Goal: Information Seeking & Learning: Learn about a topic

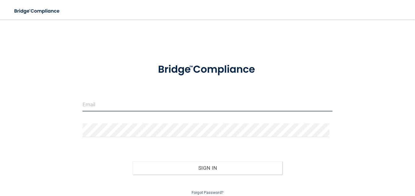
click at [160, 107] on input "email" at bounding box center [207, 105] width 250 height 14
type input "[EMAIL_ADDRESS][PERSON_NAME][DOMAIN_NAME]"
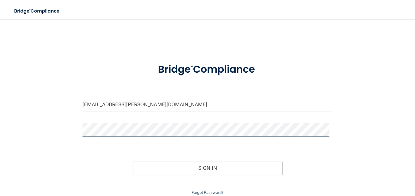
click at [133, 161] on button "Sign In" at bounding box center [208, 167] width 150 height 13
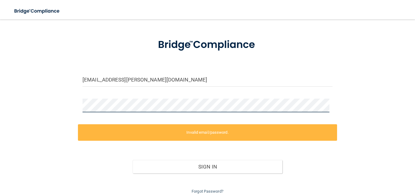
scroll to position [24, 0]
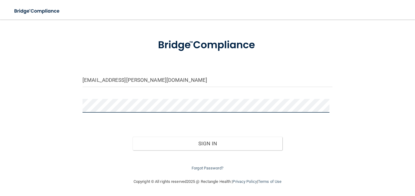
click at [133, 137] on button "Sign In" at bounding box center [208, 143] width 150 height 13
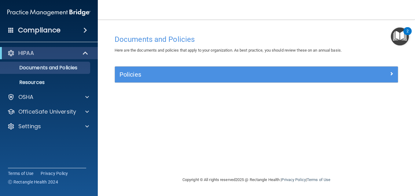
click at [55, 57] on div "HIPAA" at bounding box center [49, 53] width 98 height 12
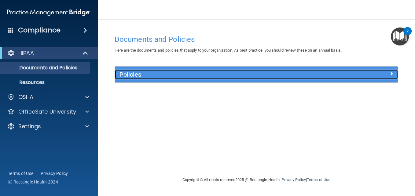
click at [312, 75] on h5 "Policies" at bounding box center [220, 74] width 203 height 7
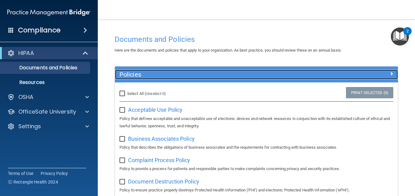
click at [312, 75] on h5 "Policies" at bounding box center [220, 74] width 203 height 7
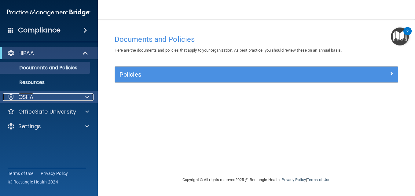
click at [63, 98] on div "OSHA" at bounding box center [41, 96] width 76 height 7
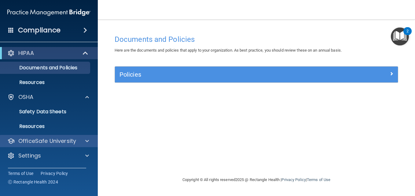
click at [67, 135] on div "OfficeSafe University" at bounding box center [49, 141] width 98 height 12
click at [73, 138] on p "OfficeSafe University" at bounding box center [47, 140] width 58 height 7
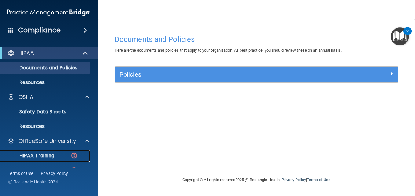
click at [54, 150] on link "HIPAA Training" at bounding box center [42, 156] width 96 height 12
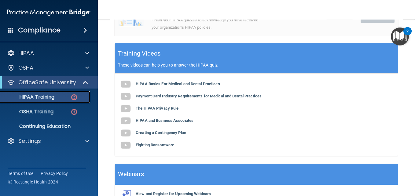
scroll to position [212, 0]
click at [165, 83] on b "HIPAA Basics For Medical and Dental Practices" at bounding box center [178, 84] width 84 height 5
click at [193, 97] on b "Payment Card Industry Requirements for Medical and Dental Practices" at bounding box center [199, 96] width 126 height 5
click at [170, 108] on b "The HIPAA Privacy Rule" at bounding box center [157, 108] width 43 height 5
click at [155, 121] on b "HIPAA and Business Associates" at bounding box center [165, 120] width 58 height 5
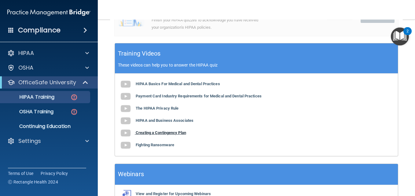
click at [165, 135] on b "Creating a Contingency Plan" at bounding box center [161, 132] width 50 height 5
click at [157, 147] on b "Fighting Ransomware" at bounding box center [155, 145] width 38 height 5
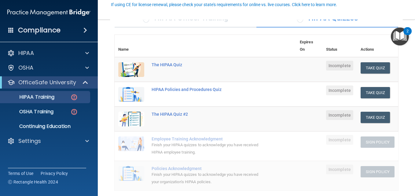
scroll to position [59, 0]
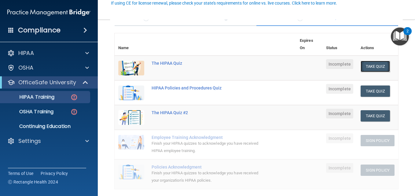
click at [375, 67] on button "Take Quiz" at bounding box center [375, 66] width 29 height 11
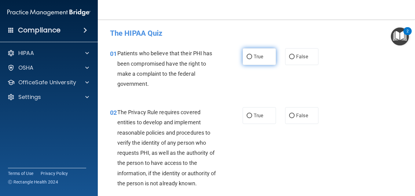
click at [251, 57] on label "True" at bounding box center [259, 56] width 33 height 17
click at [251, 57] on input "True" at bounding box center [249, 57] width 5 height 5
radio input "true"
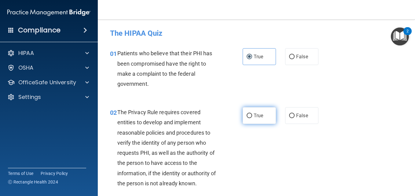
click at [255, 115] on span "True" at bounding box center [258, 116] width 9 height 6
click at [252, 115] on input "True" at bounding box center [249, 116] width 5 height 5
radio input "true"
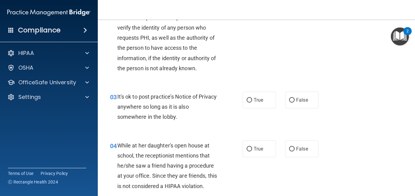
scroll to position [118, 0]
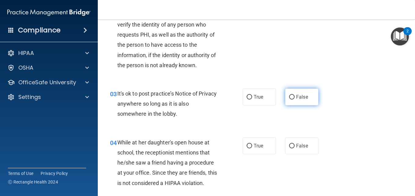
click at [299, 100] on label "False" at bounding box center [301, 97] width 33 height 17
click at [295, 100] on input "False" at bounding box center [291, 97] width 5 height 5
radio input "true"
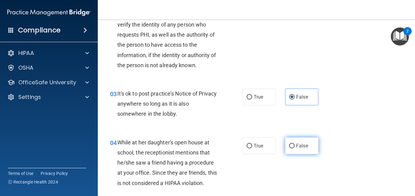
click at [291, 148] on input "False" at bounding box center [291, 146] width 5 height 5
radio input "true"
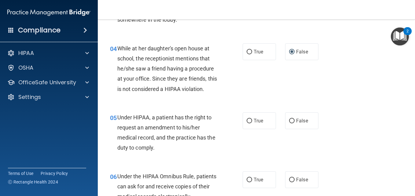
scroll to position [213, 0]
click at [255, 126] on label "True" at bounding box center [259, 120] width 33 height 17
click at [252, 123] on input "True" at bounding box center [249, 120] width 5 height 5
radio input "true"
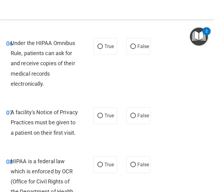
scroll to position [458, 0]
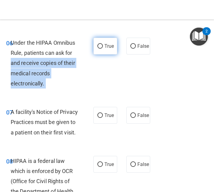
drag, startPoint x: 99, startPoint y: 76, endPoint x: 98, endPoint y: 69, distance: 7.1
click at [151, 38] on ng-form "06 Under the HIPAA Omnibus Rule, patients can ask for and receive copies of the…" at bounding box center [151, 38] width 0 height 0
click at [98, 54] on label "True" at bounding box center [105, 46] width 24 height 17
click at [98, 49] on input "True" at bounding box center [99, 46] width 5 height 5
radio input "true"
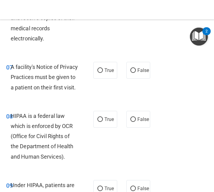
scroll to position [503, 0]
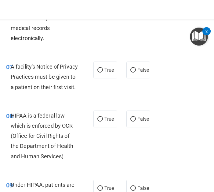
click at [110, 78] on label "True" at bounding box center [105, 69] width 24 height 17
click at [103, 72] on input "True" at bounding box center [99, 70] width 5 height 5
radio input "true"
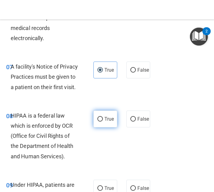
click at [98, 127] on label "True" at bounding box center [105, 118] width 24 height 17
click at [98, 121] on input "True" at bounding box center [99, 119] width 5 height 5
radio input "true"
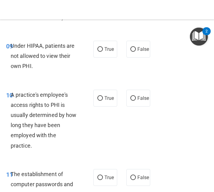
scroll to position [642, 0]
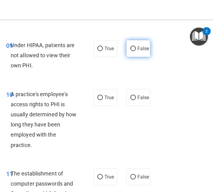
click at [137, 51] on span "False" at bounding box center [143, 49] width 12 height 6
click at [136, 51] on input "False" at bounding box center [132, 48] width 5 height 5
radio input "true"
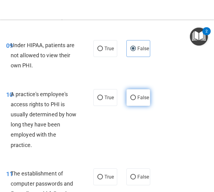
click at [127, 106] on label "False" at bounding box center [138, 97] width 24 height 17
click at [130, 100] on input "False" at bounding box center [132, 97] width 5 height 5
radio input "true"
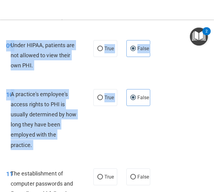
drag, startPoint x: 127, startPoint y: 136, endPoint x: 165, endPoint y: 88, distance: 60.8
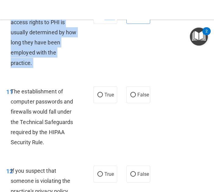
scroll to position [730, 0]
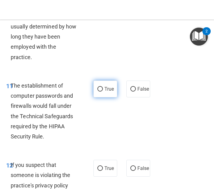
click at [103, 97] on label "True" at bounding box center [105, 88] width 24 height 17
click at [103, 91] on input "True" at bounding box center [99, 89] width 5 height 5
radio input "true"
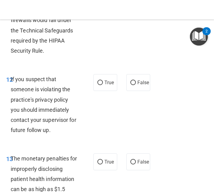
scroll to position [816, 0]
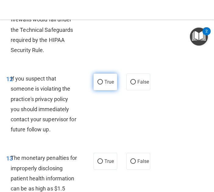
click at [106, 90] on label "True" at bounding box center [105, 81] width 24 height 17
click at [103, 84] on input "True" at bounding box center [99, 82] width 5 height 5
radio input "true"
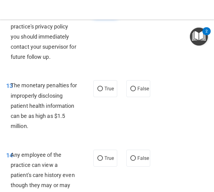
click at [106, 91] on span "True" at bounding box center [108, 89] width 9 height 6
click at [103, 91] on input "True" at bounding box center [99, 88] width 5 height 5
radio input "true"
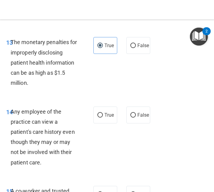
scroll to position [947, 0]
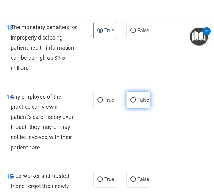
click at [141, 103] on span "False" at bounding box center [143, 100] width 12 height 6
click at [136, 102] on input "False" at bounding box center [132, 100] width 5 height 5
radio input "true"
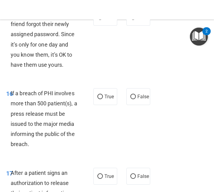
scroll to position [1109, 0]
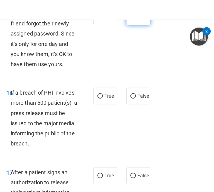
click at [141, 25] on label "False" at bounding box center [138, 16] width 24 height 17
click at [136, 19] on input "False" at bounding box center [132, 17] width 5 height 5
radio input "true"
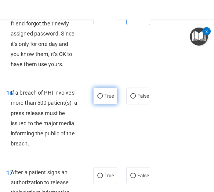
click at [98, 98] on input "True" at bounding box center [99, 96] width 5 height 5
radio input "true"
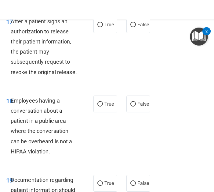
scroll to position [1260, 0]
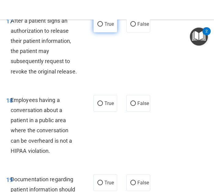
click at [109, 27] on span "True" at bounding box center [108, 24] width 9 height 6
click at [103, 27] on input "True" at bounding box center [99, 24] width 5 height 5
radio input "true"
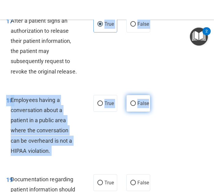
drag, startPoint x: 109, startPoint y: 54, endPoint x: 134, endPoint y: 140, distance: 90.0
click at [134, 112] on label "False" at bounding box center [138, 103] width 24 height 17
click at [134, 106] on input "False" at bounding box center [132, 103] width 5 height 5
radio input "true"
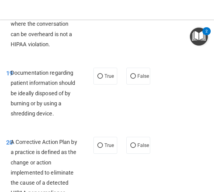
scroll to position [1367, 0]
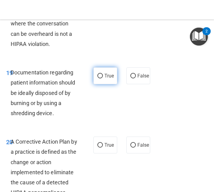
click at [100, 78] on input "True" at bounding box center [99, 76] width 5 height 5
radio input "true"
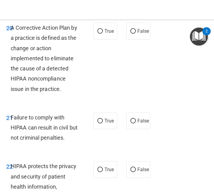
scroll to position [1481, 0]
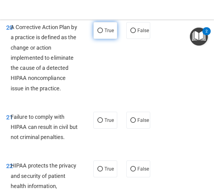
click at [108, 39] on label "True" at bounding box center [105, 30] width 24 height 17
click at [103, 33] on input "True" at bounding box center [99, 30] width 5 height 5
radio input "true"
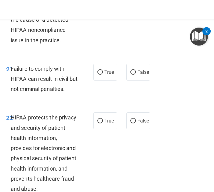
scroll to position [1529, 0]
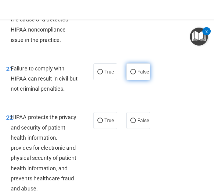
click at [130, 74] on input "False" at bounding box center [132, 72] width 5 height 5
radio input "true"
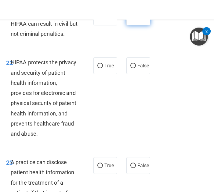
scroll to position [1584, 0]
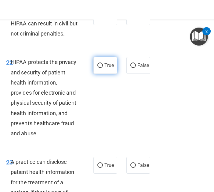
click at [93, 74] on label "True" at bounding box center [105, 65] width 24 height 17
click at [97, 68] on input "True" at bounding box center [99, 65] width 5 height 5
radio input "true"
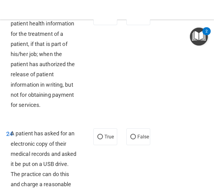
scroll to position [1732, 0]
click at [133, 25] on label "False" at bounding box center [138, 16] width 24 height 17
click at [133, 19] on input "False" at bounding box center [132, 17] width 5 height 5
radio input "true"
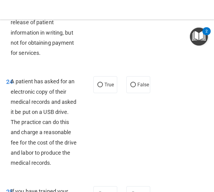
scroll to position [1787, 0]
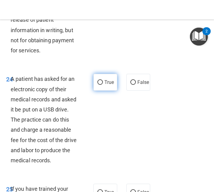
click at [98, 85] on input "True" at bounding box center [99, 82] width 5 height 5
radio input "true"
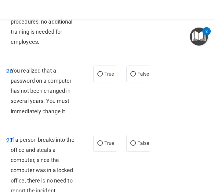
scroll to position [1985, 0]
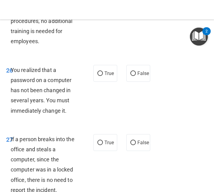
radio input "true"
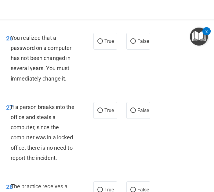
scroll to position [2017, 0]
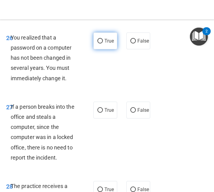
click at [97, 43] on input "True" at bounding box center [99, 41] width 5 height 5
radio input "true"
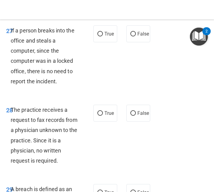
scroll to position [2094, 0]
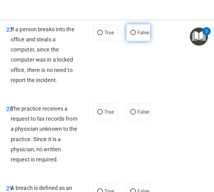
click at [133, 41] on label "False" at bounding box center [138, 32] width 24 height 17
click at [133, 35] on input "False" at bounding box center [132, 33] width 5 height 5
radio input "true"
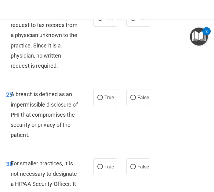
scroll to position [2188, 0]
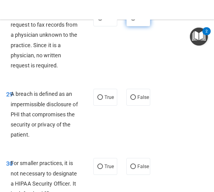
click at [135, 26] on label "False" at bounding box center [138, 17] width 24 height 17
click at [135, 20] on input "False" at bounding box center [132, 18] width 5 height 5
radio input "true"
click at [99, 105] on label "True" at bounding box center [105, 97] width 24 height 17
click at [99, 100] on input "True" at bounding box center [99, 97] width 5 height 5
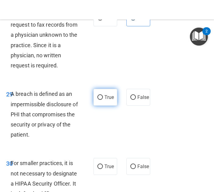
radio input "true"
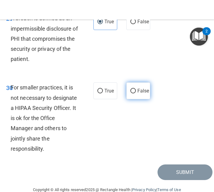
scroll to position [2264, 0]
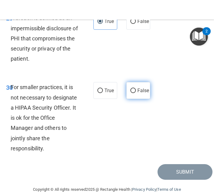
click at [134, 99] on label "False" at bounding box center [138, 90] width 24 height 17
click at [134, 93] on input "False" at bounding box center [132, 90] width 5 height 5
radio input "true"
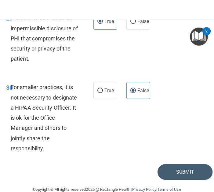
scroll to position [2327, 0]
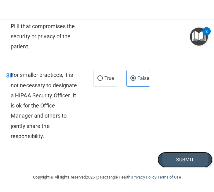
click at [163, 162] on button "Submit" at bounding box center [185, 160] width 55 height 16
click at [173, 155] on button "Submit" at bounding box center [185, 160] width 55 height 16
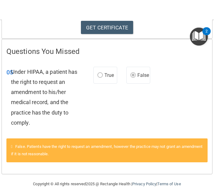
scroll to position [120, 0]
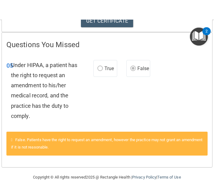
click at [133, 66] on label "False" at bounding box center [138, 68] width 24 height 17
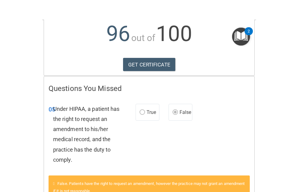
scroll to position [68, 0]
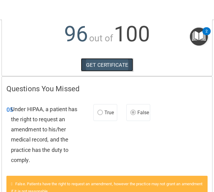
click at [114, 71] on link "GET CERTIFICATE" at bounding box center [107, 64] width 52 height 13
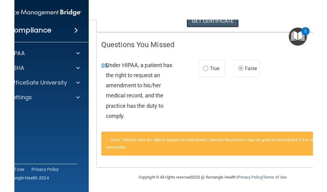
scroll to position [0, 0]
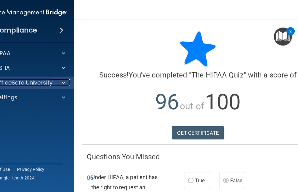
click at [7, 85] on p "OfficeSafe University" at bounding box center [24, 82] width 58 height 7
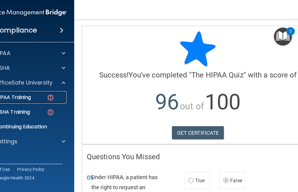
click at [21, 97] on p "HIPAA Training" at bounding box center [5, 97] width 50 height 6
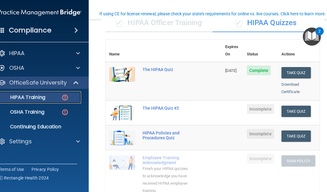
scroll to position [53, 0]
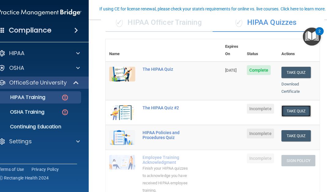
click at [298, 108] on button "Take Quiz" at bounding box center [295, 110] width 29 height 11
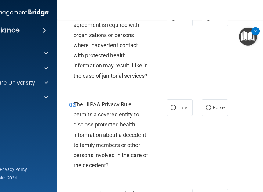
scroll to position [40, 0]
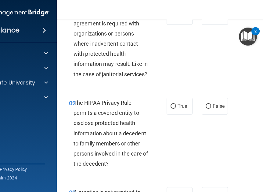
click at [203, 143] on div "02 The HIPAA Privacy Rule permits a covered entity to disclose protected health…" at bounding box center [180, 135] width 232 height 90
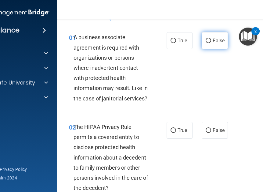
click at [206, 37] on label "False" at bounding box center [215, 40] width 26 height 17
click at [206, 38] on input "False" at bounding box center [208, 40] width 5 height 5
radio input "true"
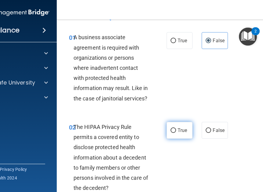
click at [169, 133] on label "True" at bounding box center [180, 130] width 26 height 17
click at [171, 133] on input "True" at bounding box center [173, 130] width 5 height 5
radio input "true"
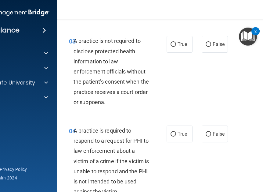
scroll to position [192, 0]
drag, startPoint x: 207, startPoint y: 48, endPoint x: 210, endPoint y: 42, distance: 6.1
click at [210, 42] on label "False" at bounding box center [215, 43] width 26 height 17
click at [210, 42] on input "False" at bounding box center [208, 44] width 5 height 5
radio input "true"
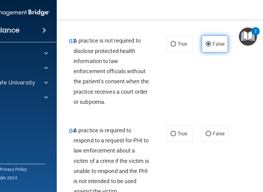
click at [210, 42] on label "False" at bounding box center [215, 43] width 26 height 17
click at [210, 42] on input "False" at bounding box center [208, 44] width 5 height 5
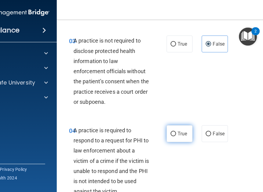
click at [173, 136] on input "True" at bounding box center [173, 133] width 5 height 5
radio input "true"
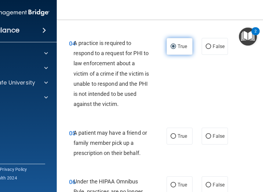
scroll to position [279, 0]
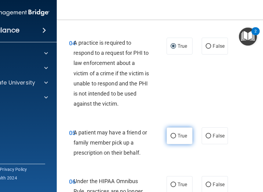
click at [180, 137] on span "True" at bounding box center [182, 136] width 9 height 6
click at [176, 137] on input "True" at bounding box center [173, 136] width 5 height 5
radio input "true"
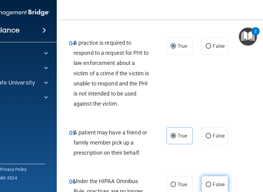
click at [213, 183] on span "False" at bounding box center [219, 184] width 12 height 6
click at [211, 183] on input "False" at bounding box center [208, 184] width 5 height 5
radio input "true"
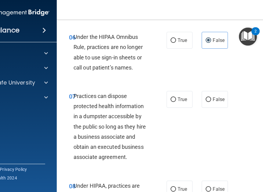
scroll to position [424, 0]
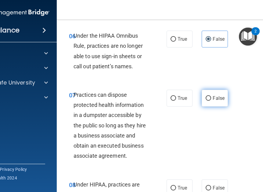
click at [213, 96] on span "False" at bounding box center [219, 98] width 12 height 6
click at [211, 96] on input "False" at bounding box center [208, 98] width 5 height 5
radio input "true"
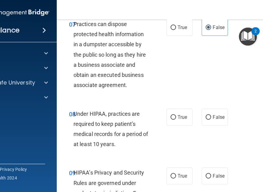
scroll to position [495, 0]
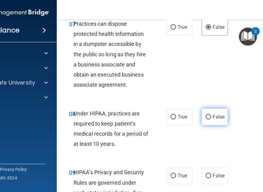
click at [211, 120] on label "False" at bounding box center [215, 116] width 26 height 17
click at [211, 119] on input "False" at bounding box center [208, 117] width 5 height 5
radio input "true"
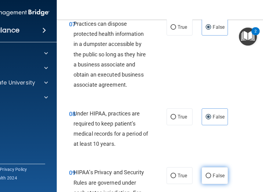
click at [214, 167] on label "False" at bounding box center [215, 175] width 26 height 17
click at [211, 173] on input "False" at bounding box center [208, 175] width 5 height 5
radio input "true"
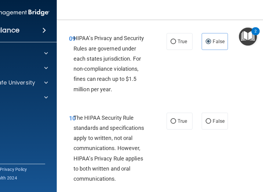
scroll to position [630, 0]
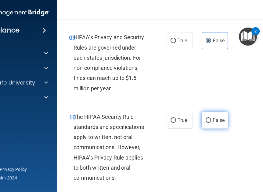
click at [208, 126] on label "False" at bounding box center [215, 120] width 26 height 17
click at [208, 123] on input "False" at bounding box center [208, 120] width 5 height 5
radio input "true"
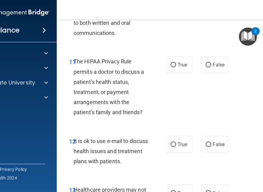
scroll to position [775, 0]
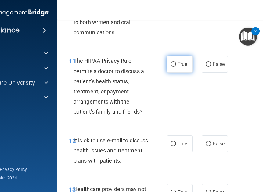
click at [172, 59] on label "True" at bounding box center [180, 64] width 26 height 17
click at [172, 62] on input "True" at bounding box center [173, 64] width 5 height 5
radio input "true"
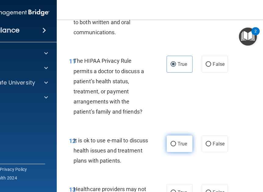
click at [177, 150] on label "True" at bounding box center [180, 143] width 26 height 17
click at [176, 146] on input "True" at bounding box center [173, 143] width 5 height 5
radio input "true"
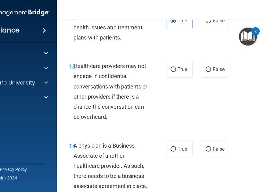
scroll to position [898, 0]
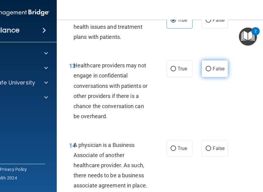
click at [209, 65] on label "False" at bounding box center [215, 68] width 26 height 17
click at [209, 67] on input "False" at bounding box center [208, 69] width 5 height 5
radio input "true"
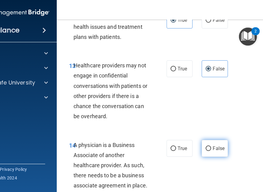
click at [210, 156] on label "False" at bounding box center [215, 148] width 26 height 17
click at [210, 151] on input "False" at bounding box center [208, 148] width 5 height 5
radio input "true"
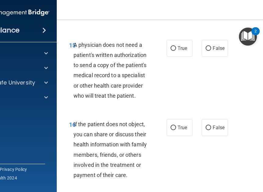
scroll to position [1070, 0]
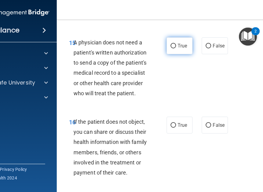
click at [179, 46] on span "True" at bounding box center [182, 46] width 9 height 6
click at [176, 46] on input "True" at bounding box center [173, 46] width 5 height 5
radio input "true"
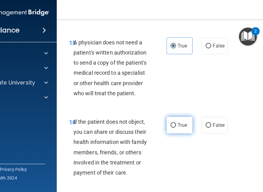
click at [172, 126] on input "True" at bounding box center [173, 125] width 5 height 5
radio input "true"
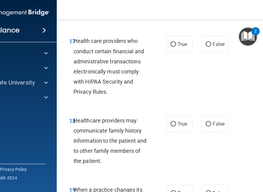
scroll to position [1231, 0]
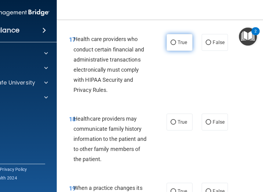
click at [171, 40] on input "True" at bounding box center [173, 42] width 5 height 5
radio input "true"
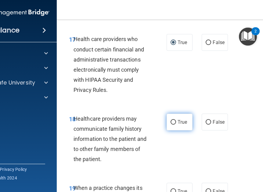
click at [169, 119] on label "True" at bounding box center [180, 121] width 26 height 17
click at [171, 120] on input "True" at bounding box center [173, 122] width 5 height 5
radio input "true"
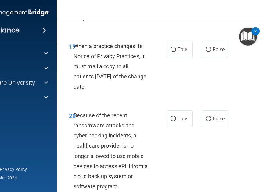
scroll to position [1373, 0]
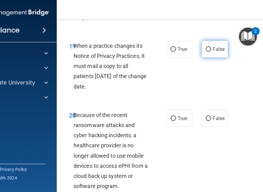
click at [209, 57] on label "False" at bounding box center [215, 49] width 26 height 17
click at [209, 52] on input "False" at bounding box center [208, 49] width 5 height 5
radio input "true"
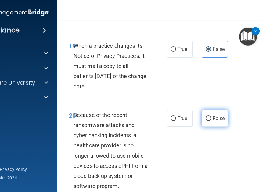
click at [208, 122] on label "False" at bounding box center [215, 118] width 26 height 17
click at [208, 121] on input "False" at bounding box center [208, 118] width 5 height 5
radio input "true"
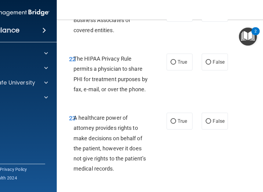
scroll to position [1578, 0]
click at [180, 66] on label "True" at bounding box center [180, 61] width 26 height 17
click at [176, 64] on input "True" at bounding box center [173, 62] width 5 height 5
radio input "true"
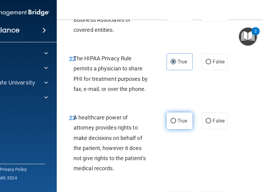
click at [167, 123] on label "True" at bounding box center [180, 120] width 26 height 17
click at [171, 123] on input "True" at bounding box center [173, 121] width 5 height 5
radio input "true"
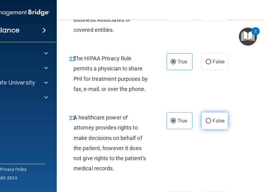
click at [213, 120] on span "False" at bounding box center [219, 121] width 12 height 6
click at [211, 120] on input "False" at bounding box center [208, 121] width 5 height 5
radio input "true"
radio input "false"
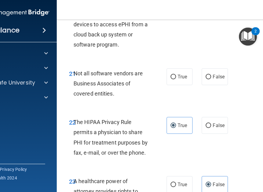
scroll to position [1512, 0]
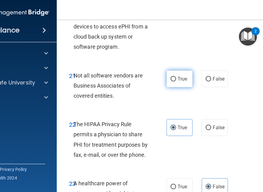
click at [177, 82] on label "True" at bounding box center [180, 78] width 26 height 17
click at [176, 81] on input "True" at bounding box center [173, 79] width 5 height 5
radio input "true"
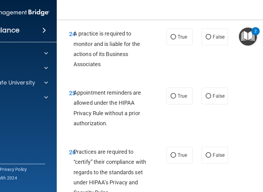
scroll to position [1741, 0]
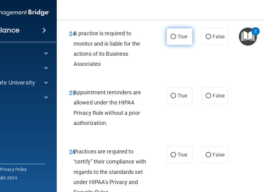
click at [176, 40] on label "True" at bounding box center [180, 36] width 26 height 17
click at [176, 39] on input "True" at bounding box center [173, 37] width 5 height 5
radio input "true"
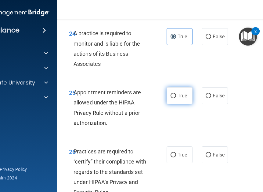
click at [171, 98] on label "True" at bounding box center [180, 95] width 26 height 17
click at [171, 98] on input "True" at bounding box center [173, 95] width 5 height 5
radio input "true"
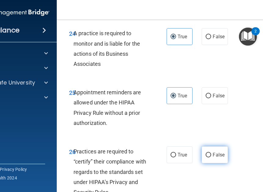
click at [211, 151] on label "False" at bounding box center [215, 154] width 26 height 17
click at [211, 152] on input "False" at bounding box center [208, 154] width 5 height 5
radio input "true"
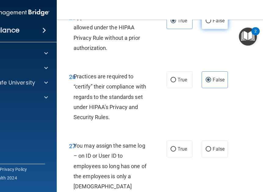
scroll to position [1816, 0]
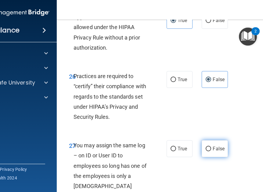
click at [213, 149] on span "False" at bounding box center [219, 148] width 12 height 6
click at [211, 149] on input "False" at bounding box center [208, 148] width 5 height 5
radio input "true"
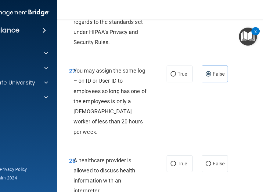
scroll to position [1892, 0]
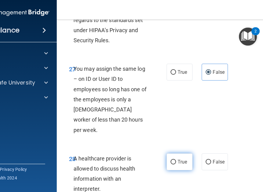
click at [174, 159] on input "True" at bounding box center [173, 161] width 5 height 5
radio input "true"
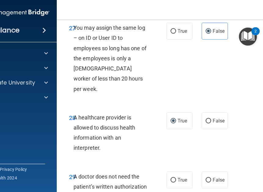
scroll to position [1934, 0]
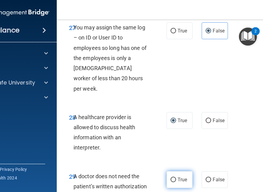
click at [175, 172] on label "True" at bounding box center [180, 179] width 26 height 17
click at [175, 177] on input "True" at bounding box center [173, 179] width 5 height 5
radio input "true"
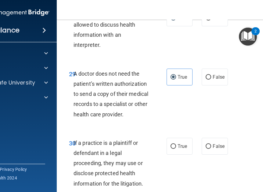
scroll to position [2037, 0]
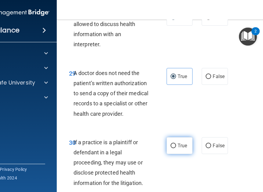
click at [180, 142] on span "True" at bounding box center [182, 145] width 9 height 6
click at [176, 143] on input "True" at bounding box center [173, 145] width 5 height 5
radio input "true"
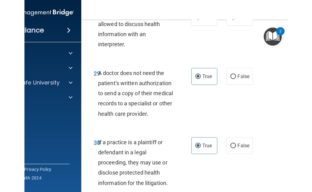
scroll to position [2073, 0]
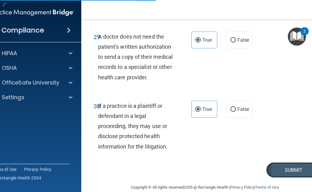
click at [276, 162] on button "Submit" at bounding box center [293, 170] width 55 height 16
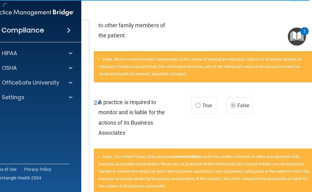
scroll to position [331, 0]
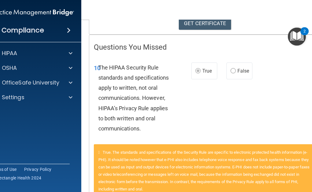
scroll to position [110, 0]
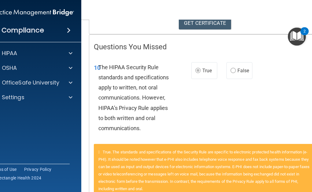
click at [233, 63] on label "False" at bounding box center [239, 70] width 26 height 17
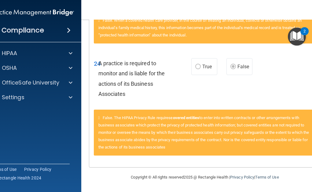
scroll to position [0, 0]
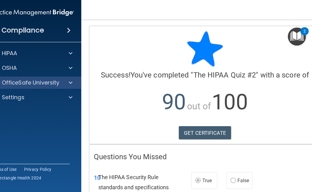
drag, startPoint x: 61, startPoint y: 76, endPoint x: 60, endPoint y: 84, distance: 7.7
click at [60, 84] on div "HIPAA Documents and Policies Report an Incident Business Associates Emergency P…" at bounding box center [33, 77] width 98 height 64
click at [62, 84] on div at bounding box center [69, 82] width 15 height 7
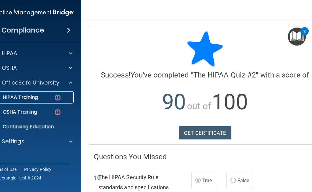
click at [41, 101] on link "HIPAA Training" at bounding box center [25, 97] width 96 height 12
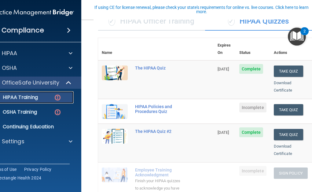
scroll to position [55, 0]
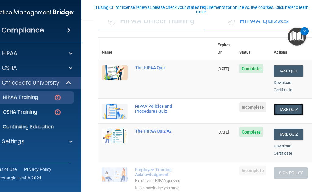
click at [279, 104] on button "Take Quiz" at bounding box center [288, 109] width 29 height 11
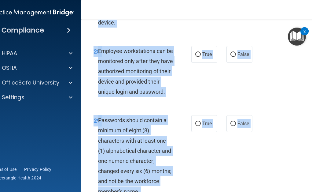
scroll to position [2306, 0]
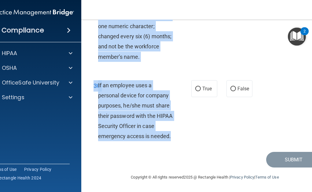
drag, startPoint x: 92, startPoint y: 53, endPoint x: 172, endPoint y: 138, distance: 117.4
copy div "15 Lo ip do si ametc adip elitsedd eius t in-utlabo et dolo magnaaliq enimad mi…"
click at [180, 46] on div "29 Passwords should contain a minimum of eight (8) characters with at least one…" at bounding box center [142, 22] width 116 height 84
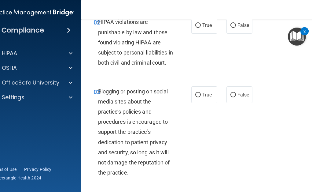
scroll to position [0, 0]
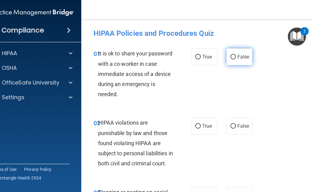
click at [233, 54] on label "False" at bounding box center [239, 56] width 26 height 17
click at [233, 55] on input "False" at bounding box center [232, 57] width 5 height 5
radio input "true"
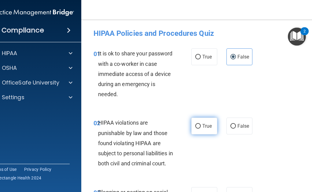
click at [193, 129] on label "True" at bounding box center [204, 125] width 26 height 17
click at [195, 128] on input "True" at bounding box center [197, 126] width 5 height 5
radio input "true"
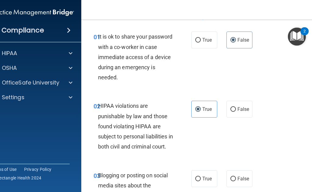
scroll to position [45, 0]
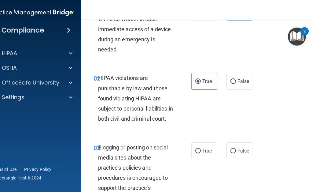
click at [232, 169] on div "03 Blogging or posting on social media sites about the practice’s policies and …" at bounding box center [205, 189] width 232 height 110
click at [233, 153] on input "False" at bounding box center [232, 150] width 5 height 5
radio input "true"
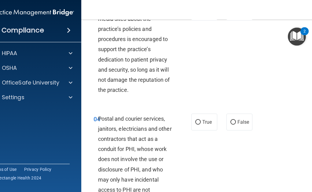
scroll to position [187, 0]
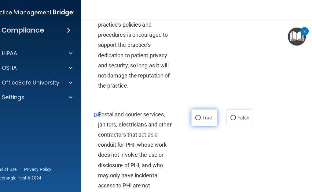
click at [212, 126] on label "True" at bounding box center [204, 117] width 26 height 17
click at [201, 120] on input "True" at bounding box center [197, 117] width 5 height 5
radio input "true"
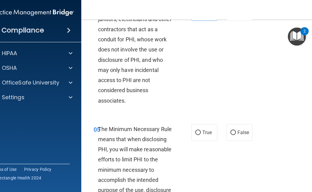
scroll to position [294, 0]
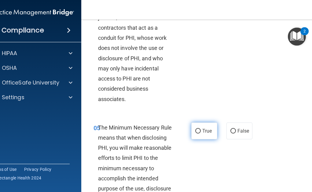
click at [202, 134] on span "True" at bounding box center [206, 131] width 9 height 6
click at [201, 133] on input "True" at bounding box center [197, 131] width 5 height 5
radio input "true"
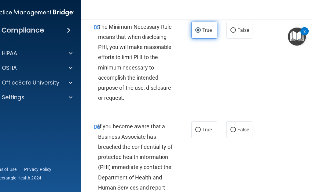
scroll to position [404, 0]
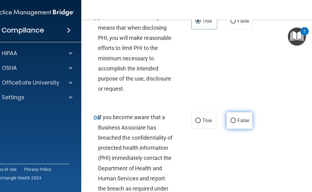
click at [228, 129] on label "False" at bounding box center [239, 120] width 26 height 17
click at [230, 123] on input "False" at bounding box center [232, 120] width 5 height 5
radio input "true"
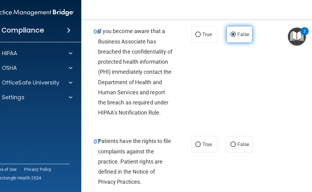
scroll to position [490, 0]
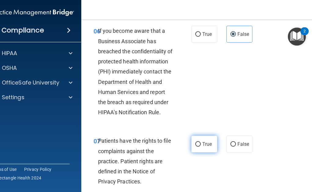
click at [202, 147] on span "True" at bounding box center [206, 144] width 9 height 6
click at [200, 146] on input "True" at bounding box center [197, 144] width 5 height 5
radio input "true"
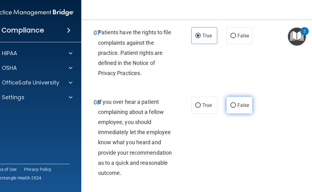
click at [233, 112] on label "False" at bounding box center [239, 105] width 26 height 17
click at [233, 108] on input "False" at bounding box center [232, 105] width 5 height 5
radio input "true"
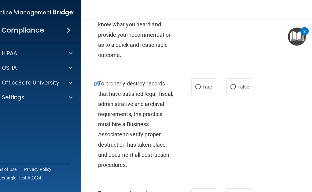
scroll to position [716, 0]
click at [233, 95] on label "False" at bounding box center [239, 86] width 26 height 17
click at [233, 89] on input "False" at bounding box center [232, 86] width 5 height 5
radio input "true"
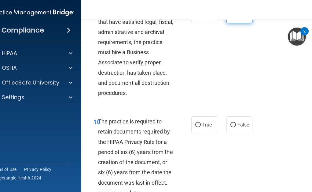
scroll to position [788, 0]
click at [196, 133] on label "True" at bounding box center [204, 124] width 26 height 17
click at [196, 127] on input "True" at bounding box center [197, 124] width 5 height 5
radio input "true"
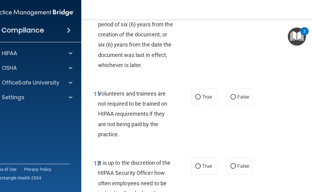
scroll to position [915, 0]
click at [231, 102] on label "False" at bounding box center [239, 96] width 26 height 17
click at [231, 99] on input "False" at bounding box center [232, 96] width 5 height 5
radio input "true"
click at [233, 170] on label "False" at bounding box center [239, 165] width 26 height 17
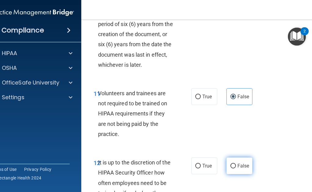
click at [233, 168] on input "False" at bounding box center [232, 165] width 5 height 5
radio input "true"
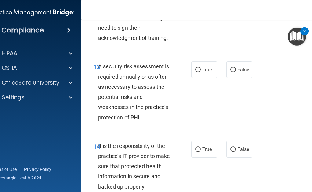
scroll to position [1090, 0]
click at [194, 76] on label "True" at bounding box center [204, 69] width 26 height 17
click at [195, 72] on input "True" at bounding box center [197, 69] width 5 height 5
radio input "true"
click at [238, 152] on span "False" at bounding box center [243, 149] width 12 height 6
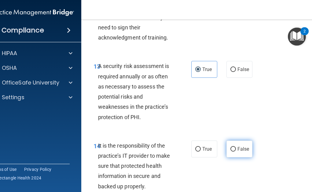
click at [236, 151] on input "False" at bounding box center [232, 149] width 5 height 5
radio input "true"
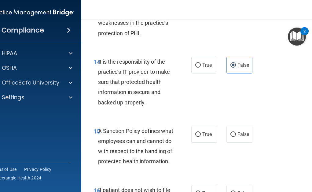
scroll to position [1174, 0]
click at [200, 142] on label "True" at bounding box center [204, 133] width 26 height 17
click at [200, 136] on input "True" at bounding box center [197, 134] width 5 height 5
radio input "true"
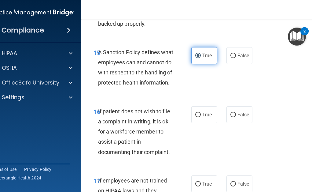
scroll to position [1255, 0]
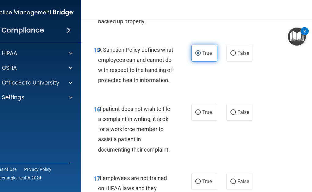
click at [199, 120] on label "True" at bounding box center [204, 112] width 26 height 17
click at [199, 115] on input "True" at bounding box center [197, 112] width 5 height 5
radio input "true"
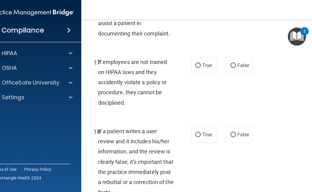
scroll to position [1378, 0]
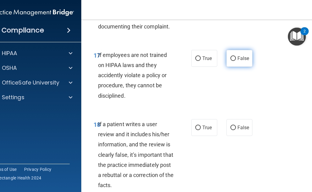
click at [242, 67] on label "False" at bounding box center [239, 58] width 26 height 17
click at [236, 61] on input "False" at bounding box center [232, 58] width 5 height 5
radio input "true"
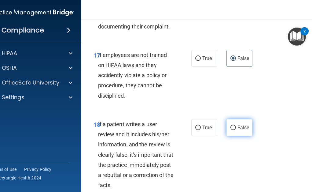
click at [235, 136] on label "False" at bounding box center [239, 127] width 26 height 17
click at [235, 130] on input "False" at bounding box center [232, 127] width 5 height 5
radio input "true"
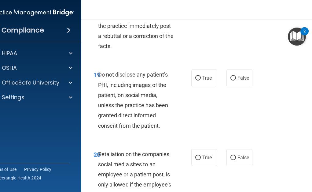
scroll to position [1523, 0]
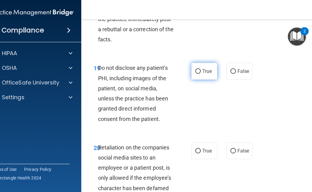
click at [209, 74] on span "True" at bounding box center [206, 71] width 9 height 6
click at [201, 74] on input "True" at bounding box center [197, 71] width 5 height 5
radio input "true"
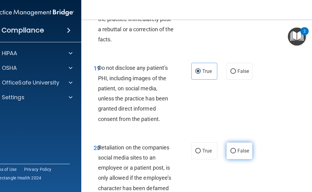
click at [240, 159] on label "False" at bounding box center [239, 150] width 26 height 17
click at [236, 153] on input "False" at bounding box center [232, 150] width 5 height 5
radio input "true"
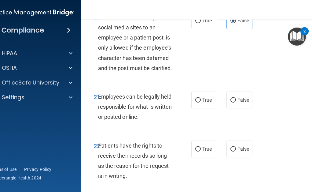
scroll to position [1654, 0]
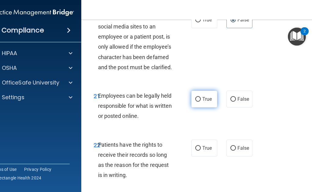
click at [196, 101] on input "True" at bounding box center [197, 99] width 5 height 5
radio input "true"
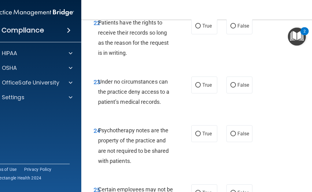
scroll to position [1779, 0]
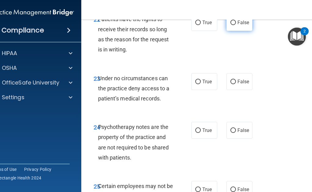
click at [240, 25] on span "False" at bounding box center [243, 23] width 12 height 6
click at [236, 25] on input "False" at bounding box center [232, 22] width 5 height 5
radio input "true"
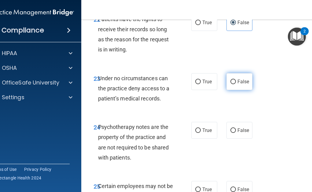
click at [245, 90] on label "False" at bounding box center [239, 81] width 26 height 17
click at [236, 84] on input "False" at bounding box center [232, 81] width 5 height 5
radio input "true"
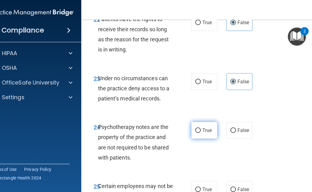
click at [201, 138] on label "True" at bounding box center [204, 130] width 26 height 17
click at [201, 133] on input "True" at bounding box center [197, 130] width 5 height 5
radio input "true"
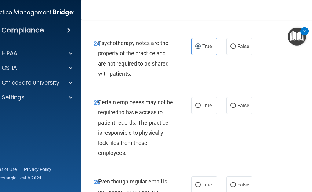
click at [198, 114] on label "True" at bounding box center [204, 105] width 26 height 17
click at [198, 108] on input "True" at bounding box center [197, 105] width 5 height 5
radio input "true"
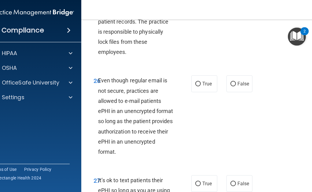
scroll to position [1964, 0]
click at [191, 92] on label "True" at bounding box center [204, 83] width 26 height 17
click at [195, 86] on input "True" at bounding box center [197, 83] width 5 height 5
radio input "true"
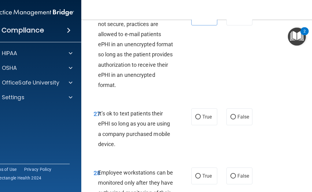
scroll to position [2031, 0]
click at [237, 119] on span "False" at bounding box center [243, 116] width 12 height 6
click at [236, 119] on input "False" at bounding box center [232, 116] width 5 height 5
radio input "true"
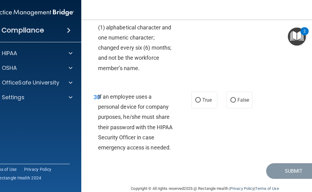
scroll to position [2306, 0]
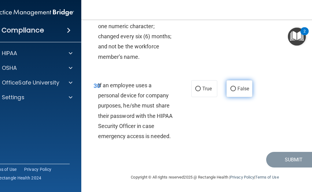
click at [237, 90] on span "False" at bounding box center [243, 89] width 12 height 6
click at [236, 90] on input "False" at bounding box center [232, 88] width 5 height 5
radio input "true"
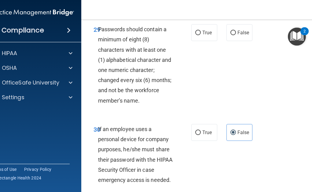
scroll to position [2241, 0]
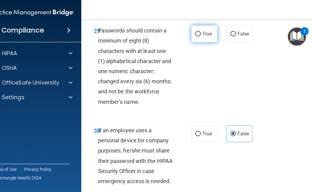
click at [207, 37] on span "True" at bounding box center [206, 34] width 9 height 6
click at [201, 36] on input "True" at bounding box center [197, 34] width 5 height 5
radio input "true"
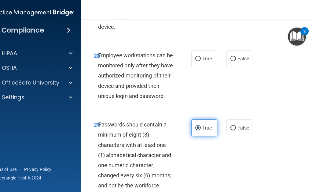
scroll to position [2151, 0]
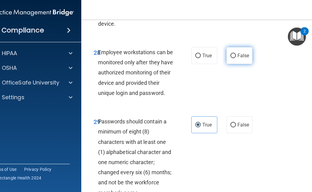
click at [244, 58] on span "False" at bounding box center [243, 56] width 12 height 6
click at [236, 58] on input "False" at bounding box center [232, 55] width 5 height 5
radio input "true"
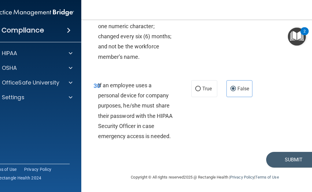
scroll to position [2306, 0]
click at [270, 165] on button "Submit" at bounding box center [293, 160] width 55 height 16
click at [274, 163] on button "Submit" at bounding box center [293, 160] width 55 height 16
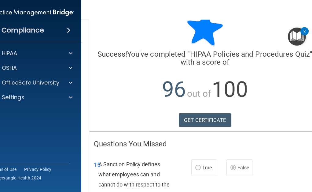
scroll to position [20, 0]
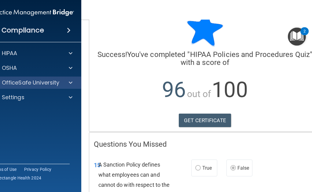
click at [46, 77] on div "OfficeSafe University" at bounding box center [33, 82] width 98 height 12
click at [43, 86] on div "OfficeSafe University" at bounding box center [33, 82] width 98 height 12
click at [48, 84] on p "OfficeSafe University" at bounding box center [31, 82] width 58 height 7
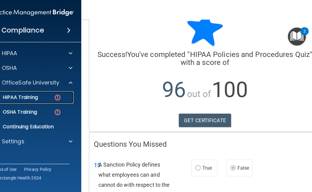
click at [43, 95] on div "HIPAA Training" at bounding box center [28, 97] width 83 height 6
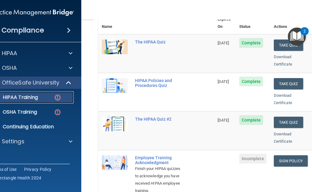
scroll to position [80, 0]
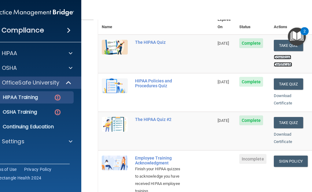
click at [278, 56] on link "Download Certificate" at bounding box center [283, 61] width 18 height 12
click at [279, 93] on link "Download Certificate" at bounding box center [283, 99] width 18 height 12
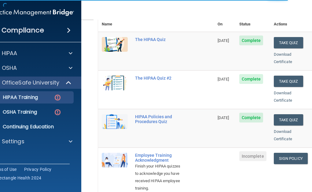
scroll to position [83, 0]
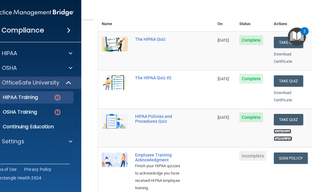
click at [279, 129] on link "Download Certificate" at bounding box center [283, 135] width 18 height 12
click at [183, 100] on td "The HIPAA Quiz #2" at bounding box center [172, 89] width 82 height 38
